Goal: Book appointment/travel/reservation

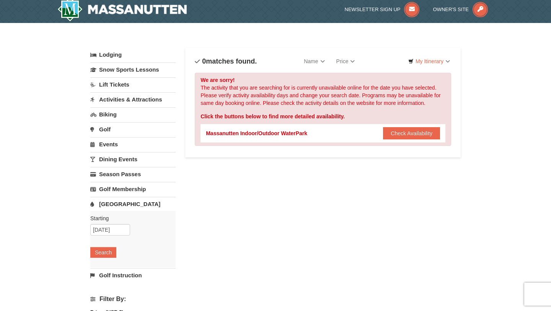
scroll to position [3, 0]
click at [387, 136] on button "Check Availability" at bounding box center [411, 133] width 57 height 12
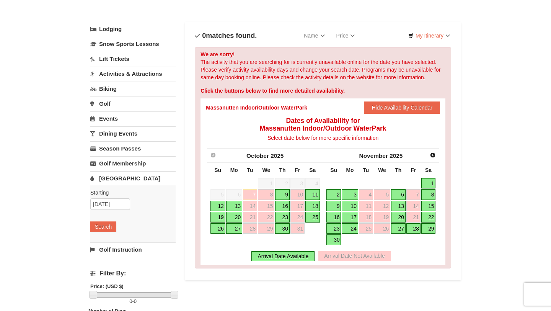
scroll to position [31, 0]
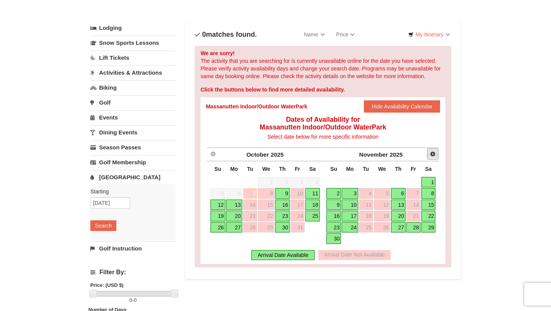
click at [435, 154] on span "Next" at bounding box center [433, 154] width 6 height 6
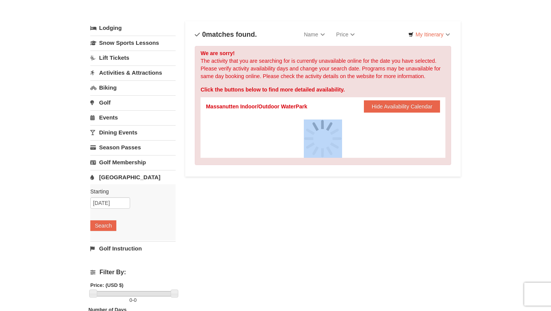
click at [435, 154] on div at bounding box center [323, 138] width 234 height 38
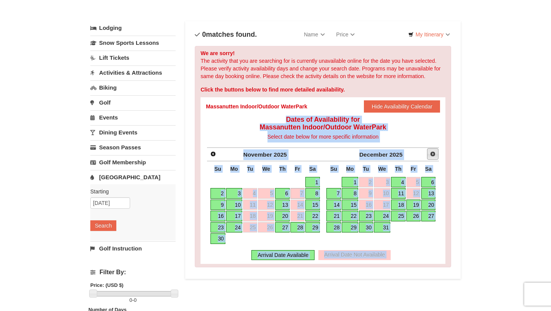
click at [435, 154] on span "Next" at bounding box center [433, 154] width 6 height 6
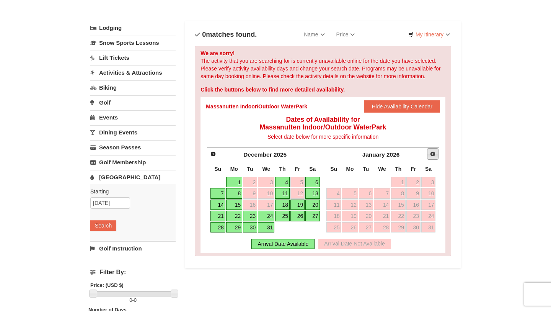
click at [435, 154] on span "Next" at bounding box center [433, 154] width 6 height 6
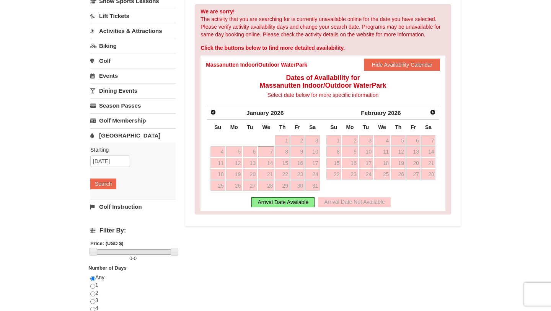
scroll to position [69, 0]
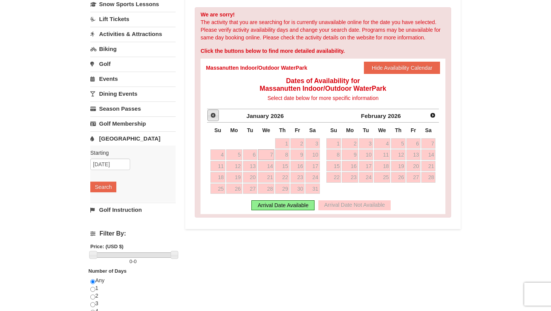
click at [213, 116] on span "Prev" at bounding box center [213, 115] width 6 height 6
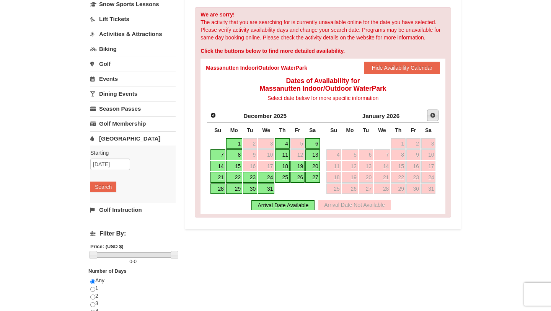
click at [433, 115] on span "Next" at bounding box center [433, 115] width 6 height 6
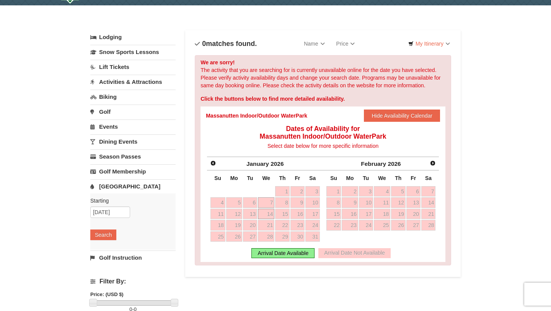
scroll to position [0, 0]
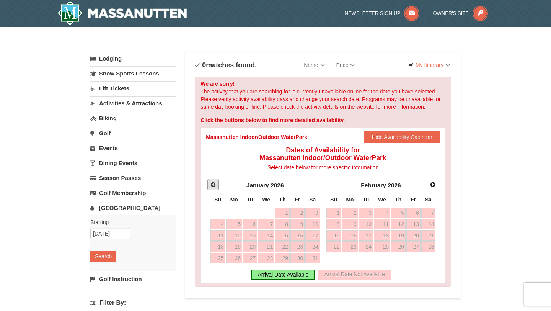
click at [215, 182] on span "Prev" at bounding box center [213, 184] width 6 height 6
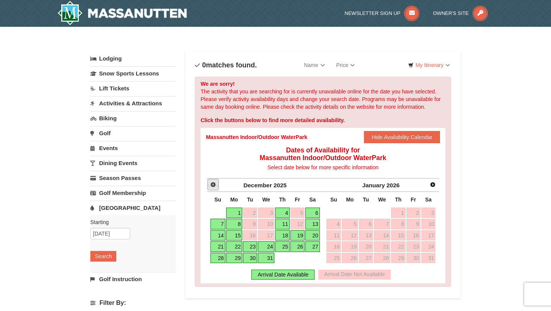
click at [213, 184] on span "Prev" at bounding box center [213, 184] width 6 height 6
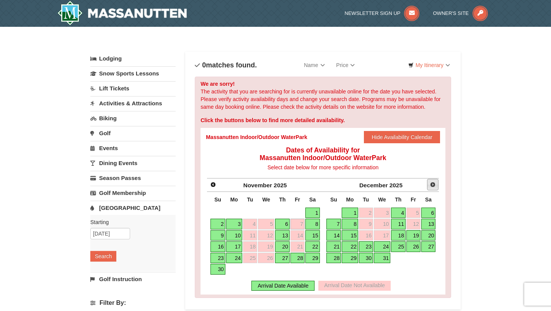
click at [432, 186] on span "Next" at bounding box center [433, 184] width 6 height 6
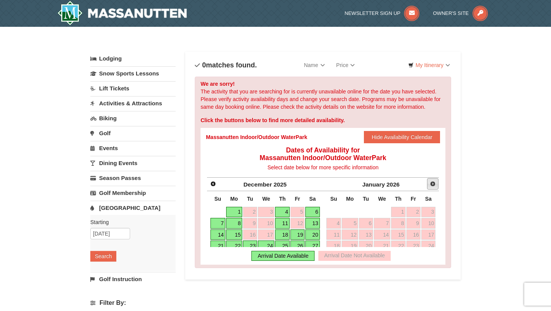
click at [432, 186] on span "Next" at bounding box center [433, 184] width 6 height 6
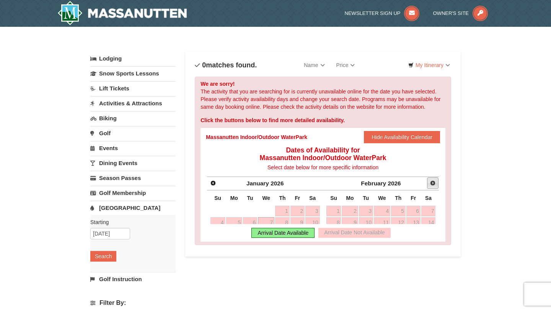
click at [432, 186] on span "Next" at bounding box center [433, 183] width 6 height 6
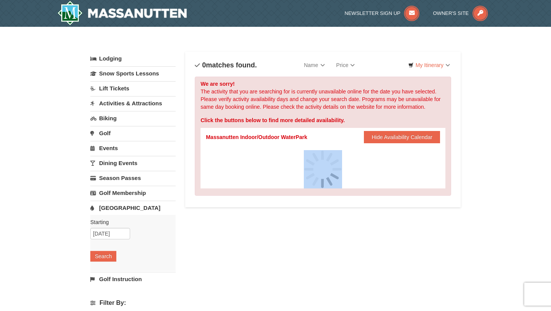
click at [432, 186] on div at bounding box center [323, 169] width 234 height 38
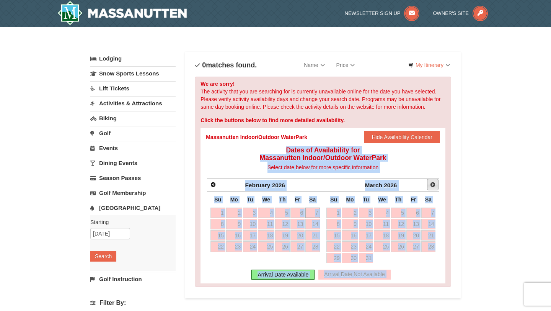
click at [432, 186] on span "Next" at bounding box center [433, 184] width 6 height 6
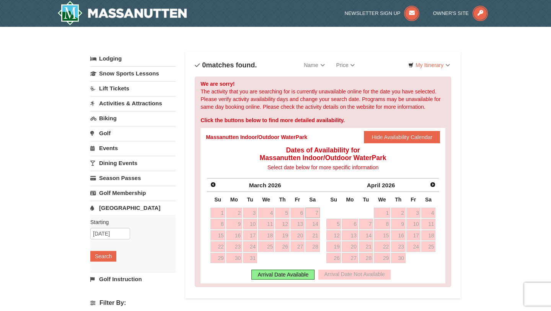
click at [43, 143] on div "× Categories List Filter My Itinerary Questions? 1-540-289-9441 Lodging Arrival…" at bounding box center [275, 245] width 551 height 436
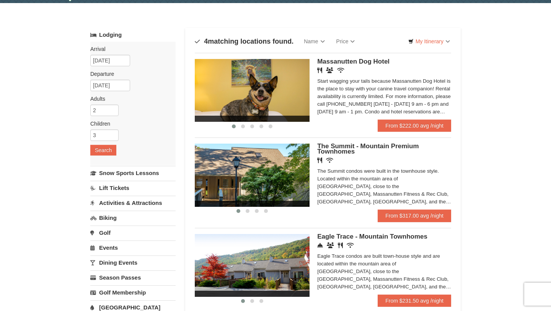
scroll to position [26, 0]
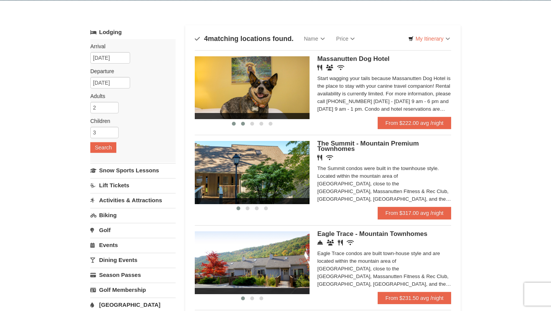
click at [246, 126] on button at bounding box center [243, 124] width 9 height 8
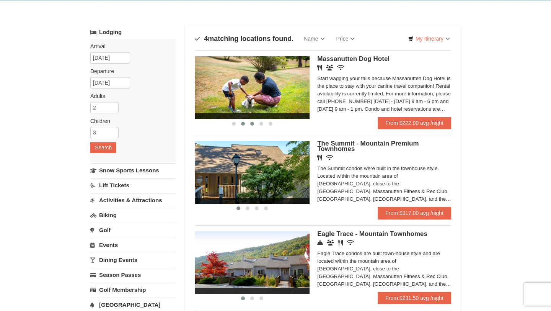
click at [255, 125] on button at bounding box center [252, 124] width 9 height 8
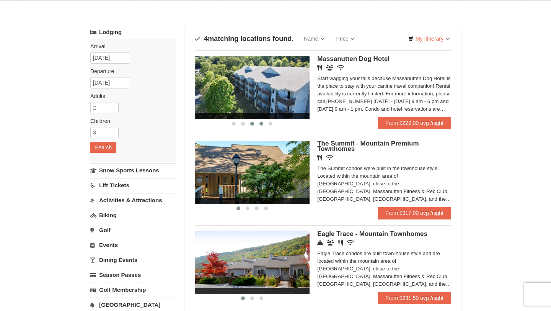
click at [263, 124] on button at bounding box center [261, 124] width 9 height 8
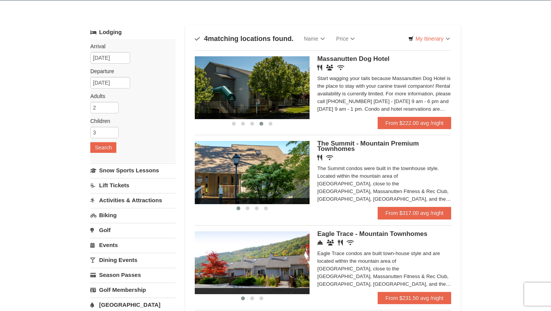
click at [275, 124] on div at bounding box center [252, 123] width 115 height 8
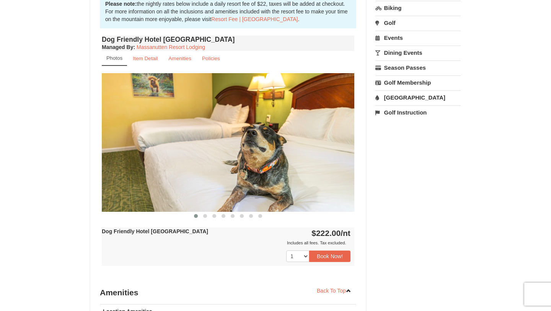
scroll to position [249, 0]
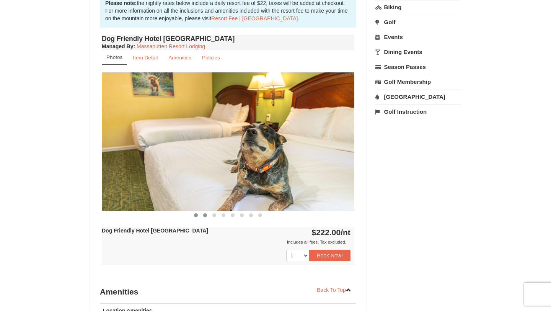
click at [206, 216] on span at bounding box center [205, 215] width 4 height 4
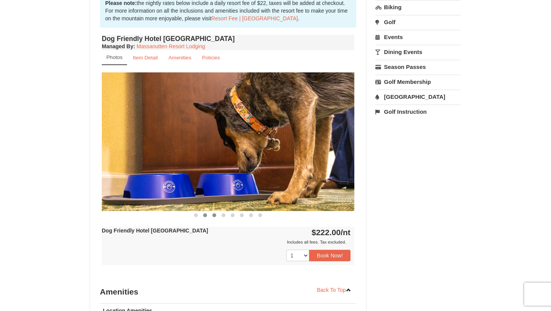
click at [215, 215] on span at bounding box center [214, 215] width 4 height 4
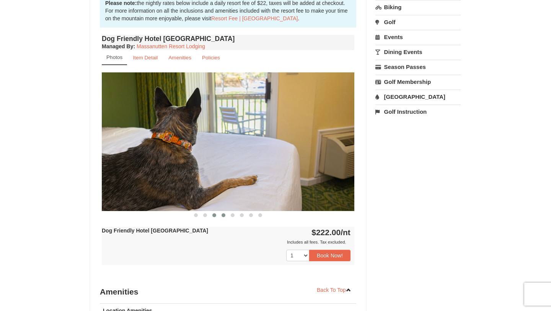
click at [224, 215] on span at bounding box center [224, 215] width 4 height 4
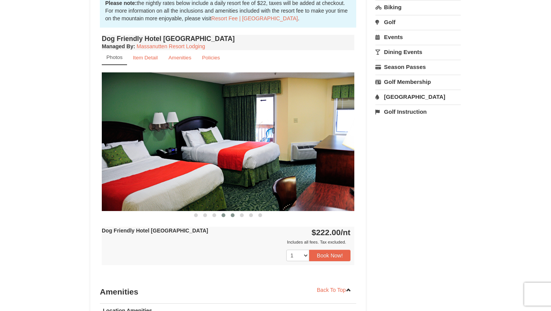
click at [233, 215] on span at bounding box center [233, 215] width 4 height 4
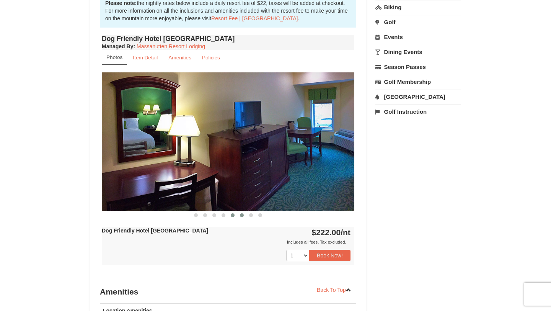
click at [240, 215] on span at bounding box center [242, 215] width 4 height 4
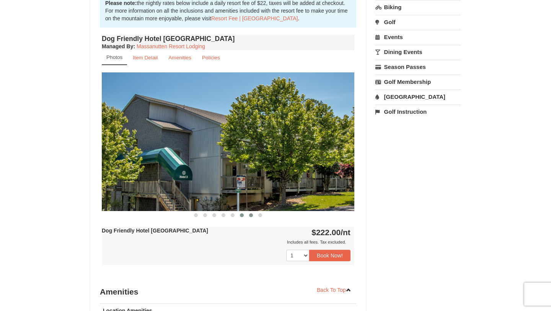
click at [247, 216] on button at bounding box center [251, 215] width 9 height 8
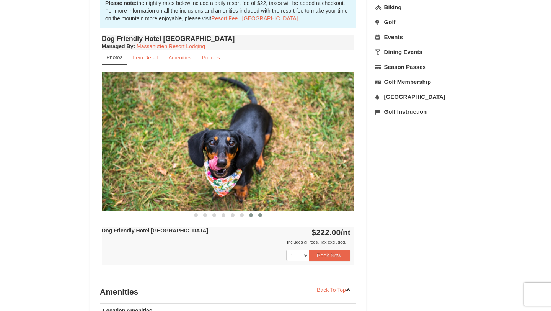
click at [263, 217] on button at bounding box center [260, 215] width 9 height 8
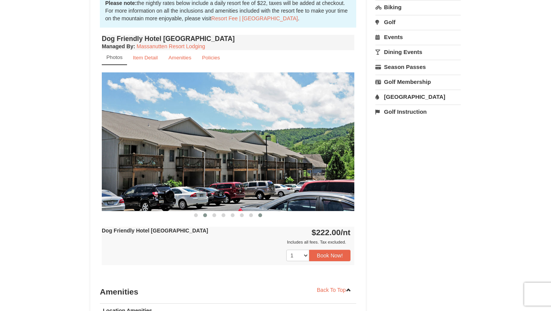
click at [205, 214] on span at bounding box center [205, 215] width 4 height 4
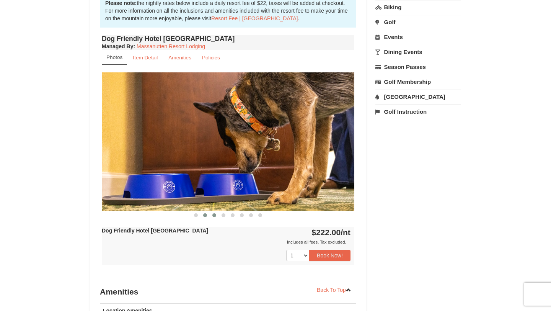
click at [213, 216] on span at bounding box center [214, 215] width 4 height 4
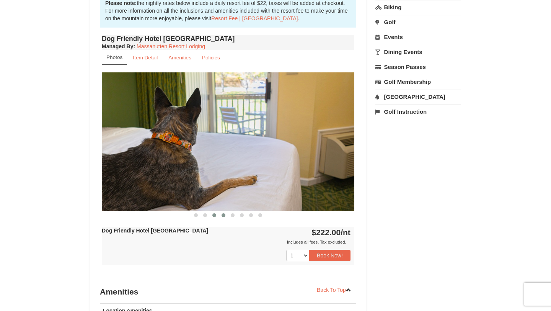
click at [221, 216] on button at bounding box center [223, 215] width 9 height 8
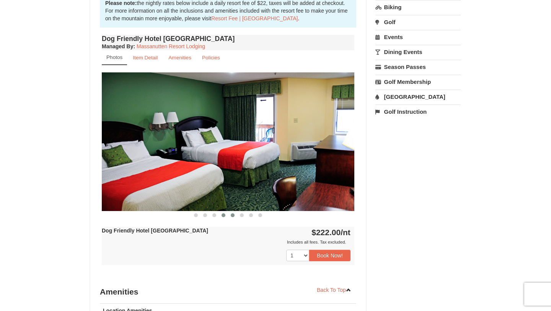
click at [231, 215] on span at bounding box center [233, 215] width 4 height 4
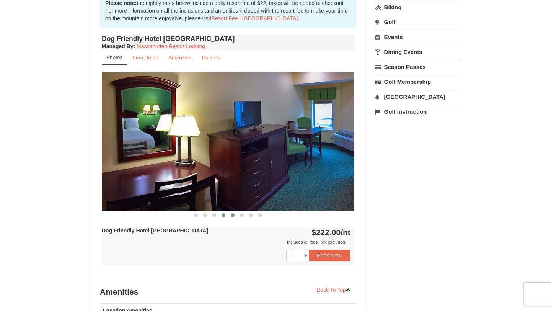
click at [221, 215] on button at bounding box center [223, 215] width 9 height 8
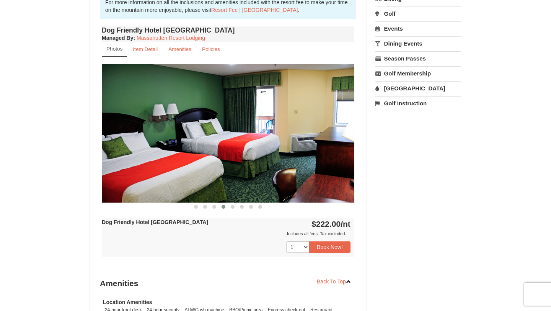
scroll to position [258, 0]
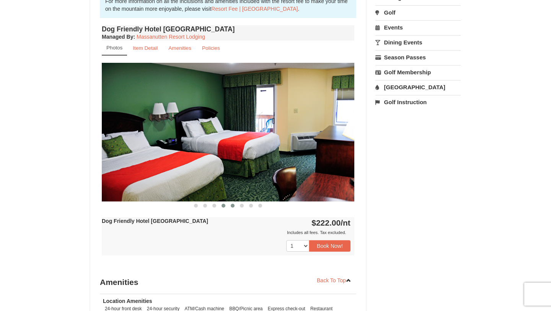
click at [234, 207] on button at bounding box center [232, 206] width 9 height 8
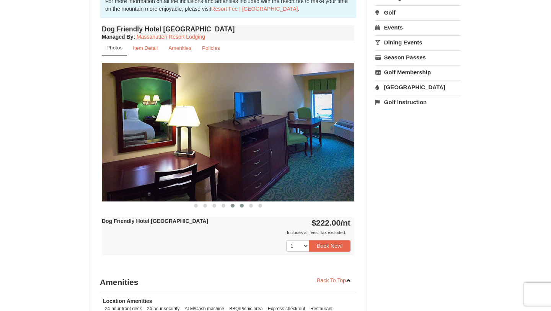
click at [239, 206] on button at bounding box center [241, 206] width 9 height 8
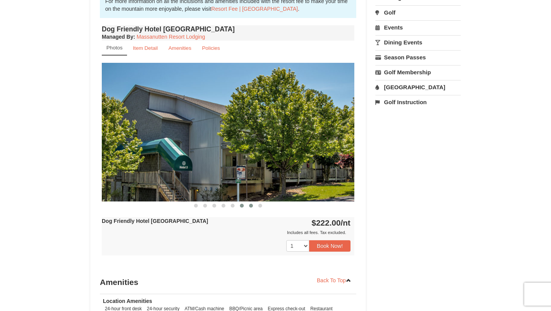
click at [247, 206] on button at bounding box center [251, 206] width 9 height 8
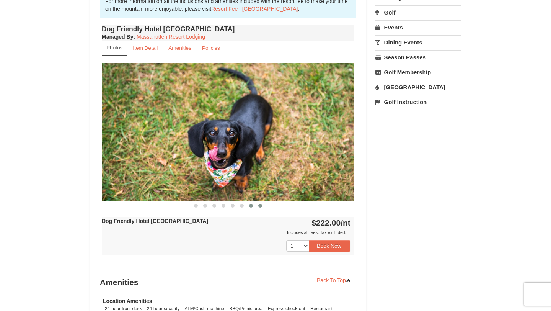
click at [259, 206] on span at bounding box center [260, 206] width 4 height 4
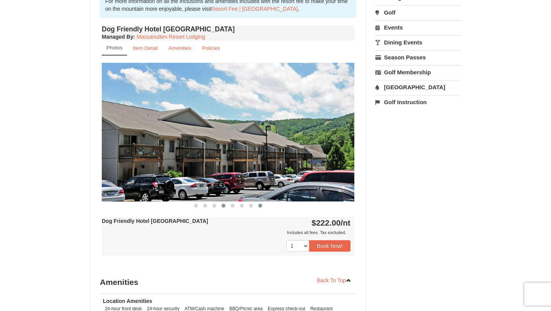
click at [219, 203] on button at bounding box center [223, 206] width 9 height 8
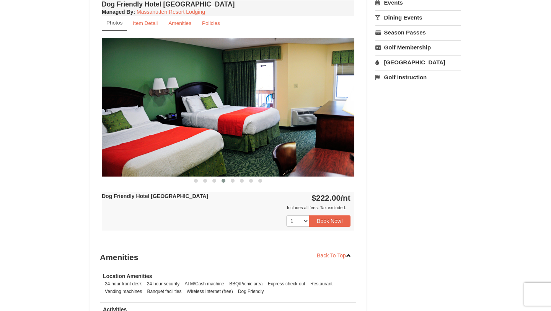
scroll to position [297, 0]
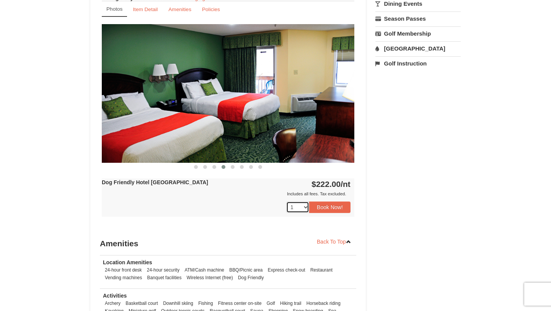
click at [305, 207] on select "1 2 3 4 5 6 7 8 9 10 11 12 13 14 15 16 17 18" at bounding box center [297, 206] width 23 height 11
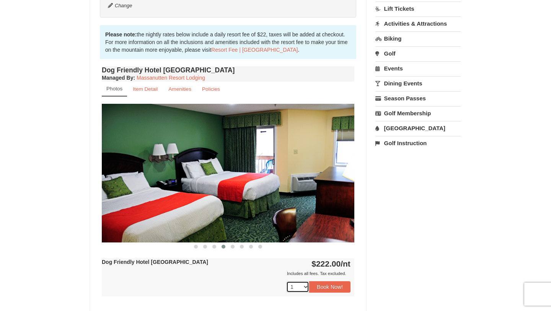
scroll to position [221, 0]
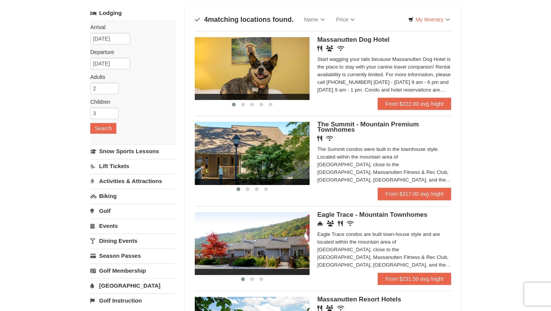
scroll to position [46, 0]
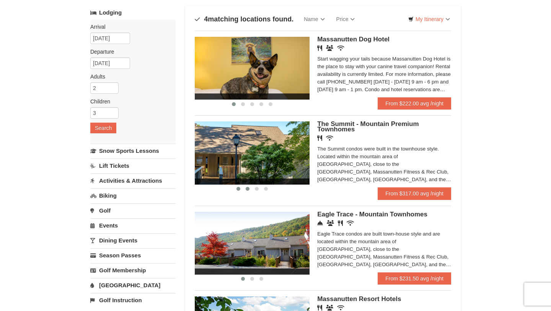
click at [250, 189] on button at bounding box center [247, 189] width 9 height 8
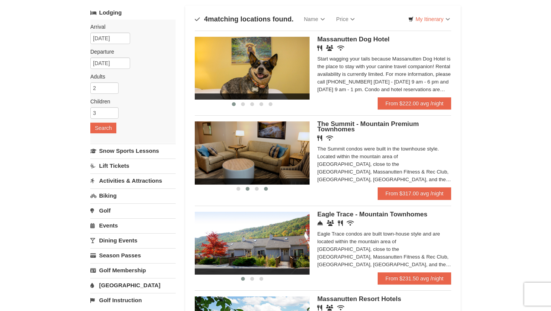
click at [261, 188] on button at bounding box center [265, 189] width 9 height 8
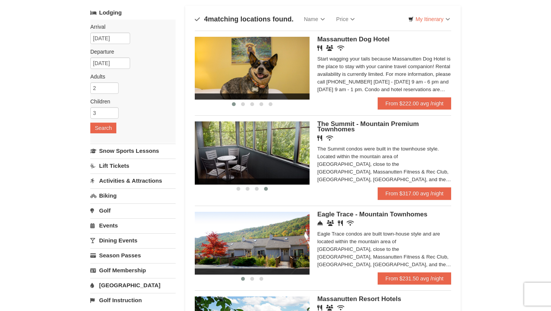
click at [273, 187] on div at bounding box center [252, 189] width 115 height 8
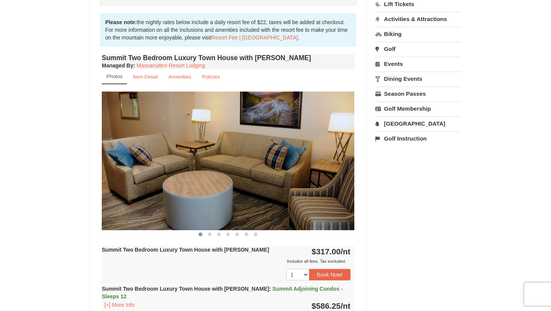
scroll to position [211, 0]
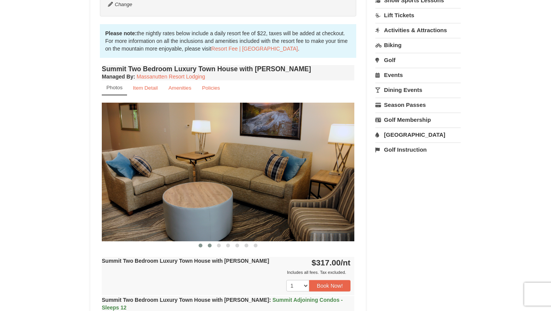
click at [208, 244] on span at bounding box center [210, 245] width 4 height 4
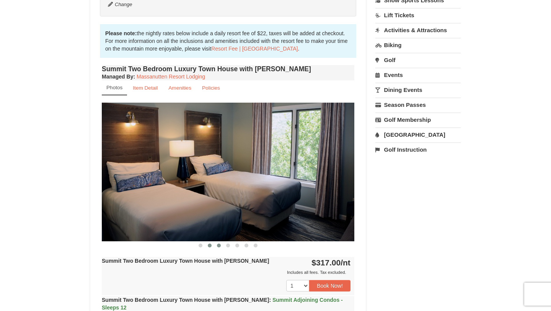
click at [217, 244] on span at bounding box center [219, 245] width 4 height 4
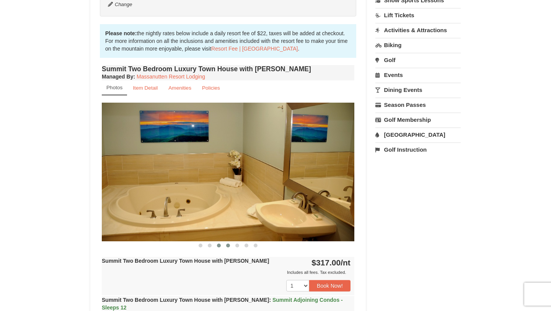
click at [230, 245] on button at bounding box center [228, 246] width 9 height 8
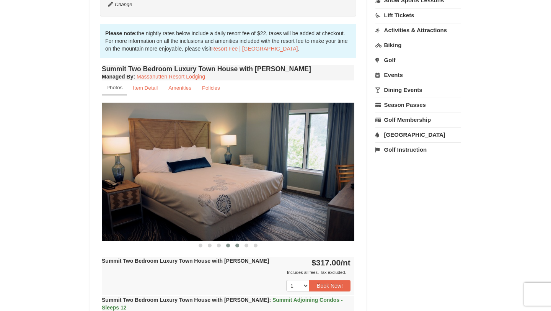
click at [240, 245] on button at bounding box center [237, 246] width 9 height 8
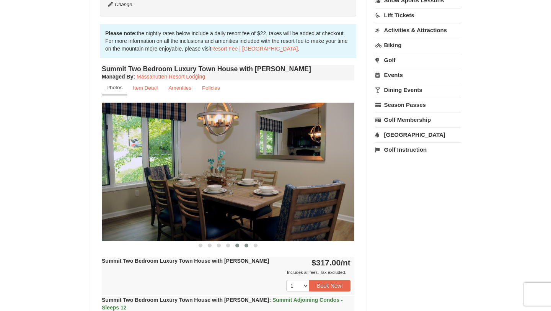
click at [247, 246] on span at bounding box center [247, 245] width 4 height 4
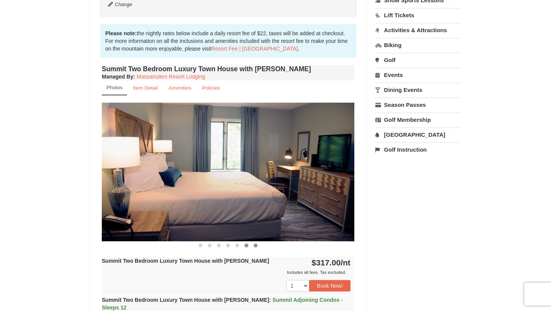
click at [254, 244] on span at bounding box center [256, 245] width 4 height 4
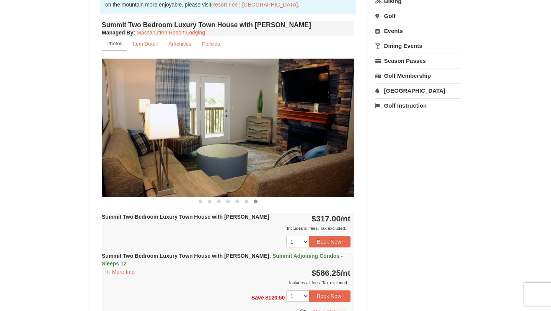
scroll to position [256, 0]
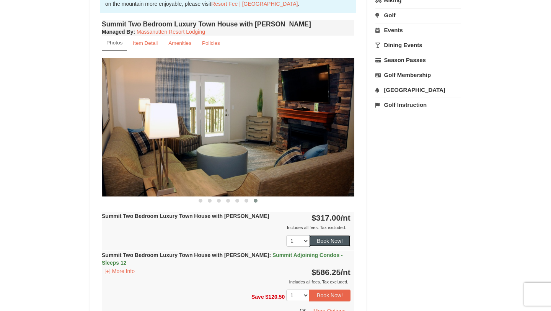
click at [330, 243] on button "Book Now!" at bounding box center [329, 240] width 41 height 11
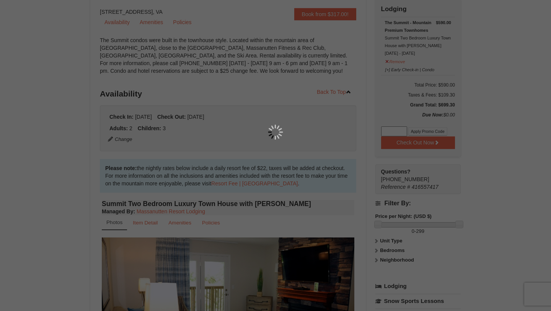
scroll to position [75, 0]
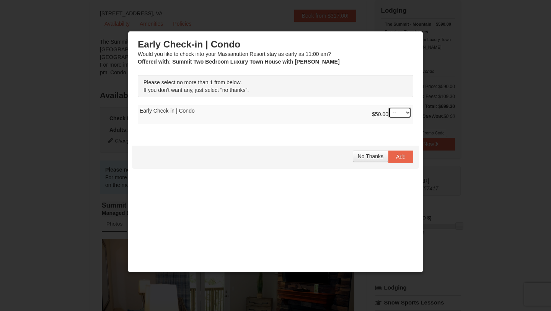
click at [397, 114] on select "-- 01" at bounding box center [400, 112] width 23 height 11
select select "1"
click at [401, 158] on span "Add" at bounding box center [401, 157] width 10 height 6
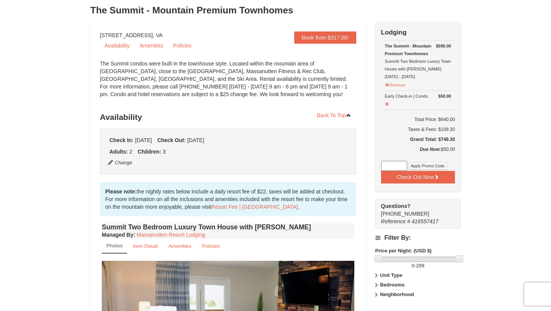
scroll to position [52, 0]
